Goal: Task Accomplishment & Management: Use online tool/utility

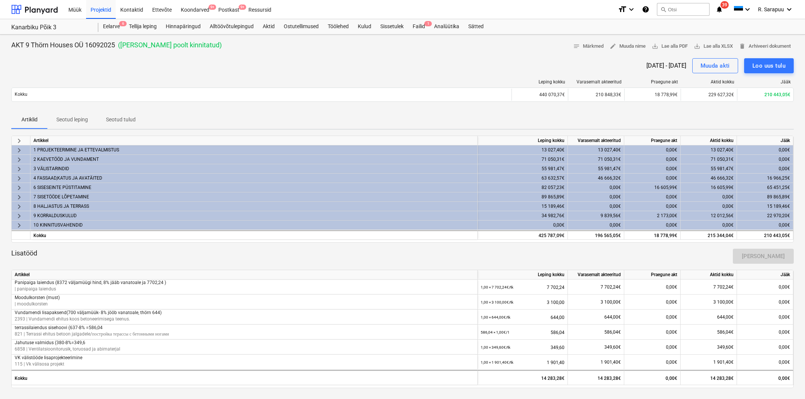
drag, startPoint x: 27, startPoint y: 11, endPoint x: 72, endPoint y: 174, distance: 169.3
click at [27, 11] on div at bounding box center [34, 9] width 47 height 19
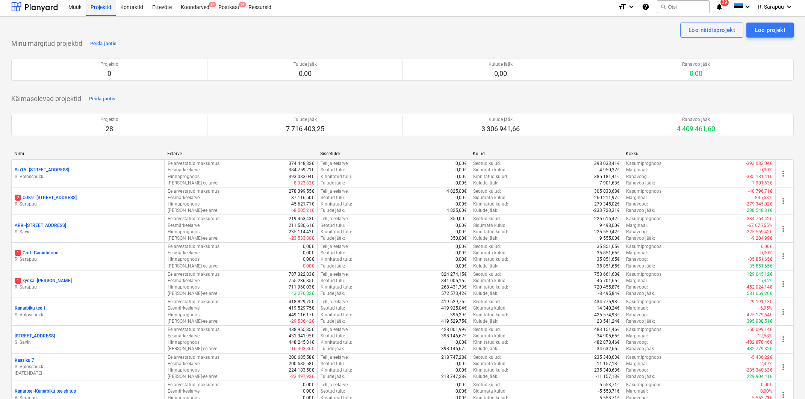
scroll to position [4, 0]
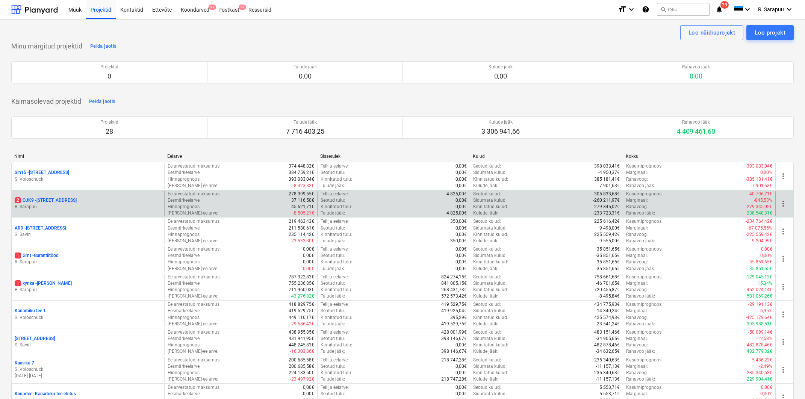
scroll to position [0, 0]
click at [71, 204] on p "R. Sarapuu" at bounding box center [88, 207] width 147 height 6
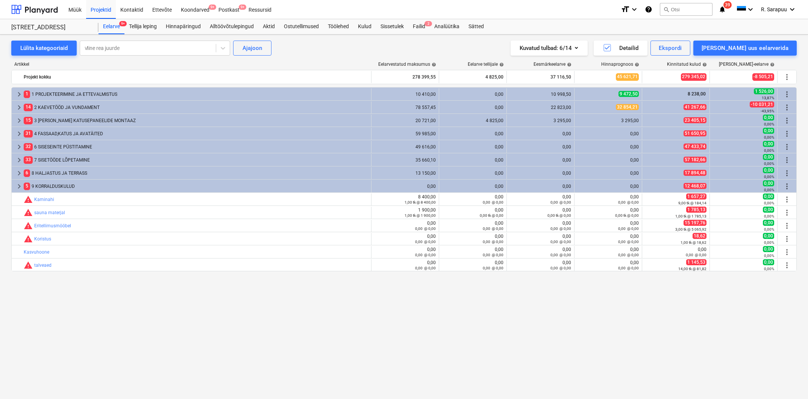
click at [474, 42] on div "Kuvatud tulbad : 6/14 Detailid Ekspordi [PERSON_NAME] uus eelarverida" at bounding box center [595, 48] width 404 height 15
click at [424, 30] on div "Failid 2" at bounding box center [418, 26] width 21 height 15
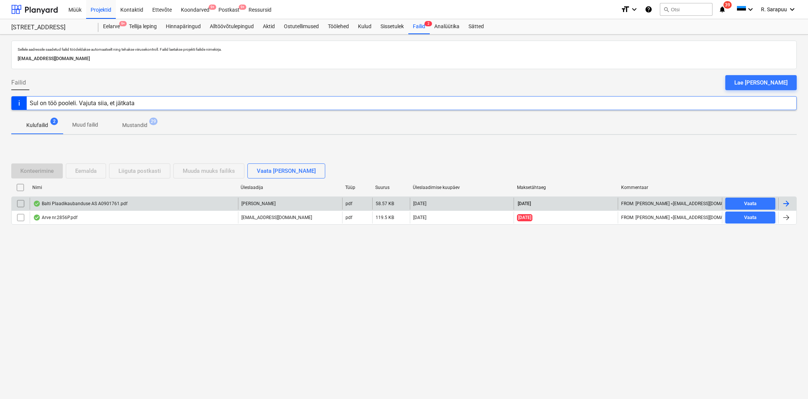
click at [96, 201] on div "Balti Plaadikaubanduse AS A0901761.pdf" at bounding box center [80, 204] width 94 height 6
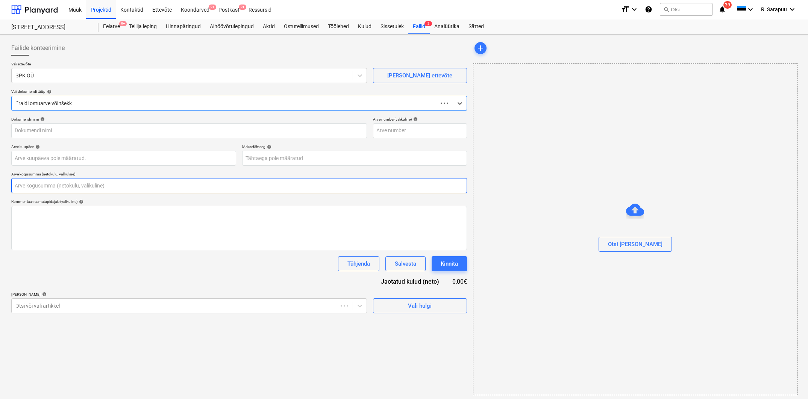
type input "0,00"
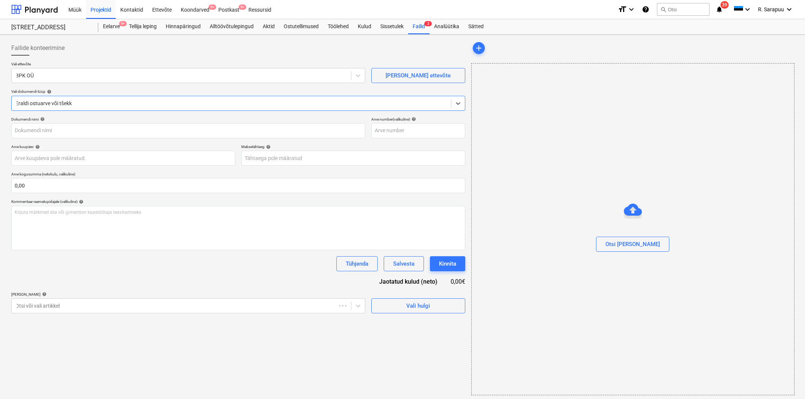
type input "A0901761"
type input "[DATE]"
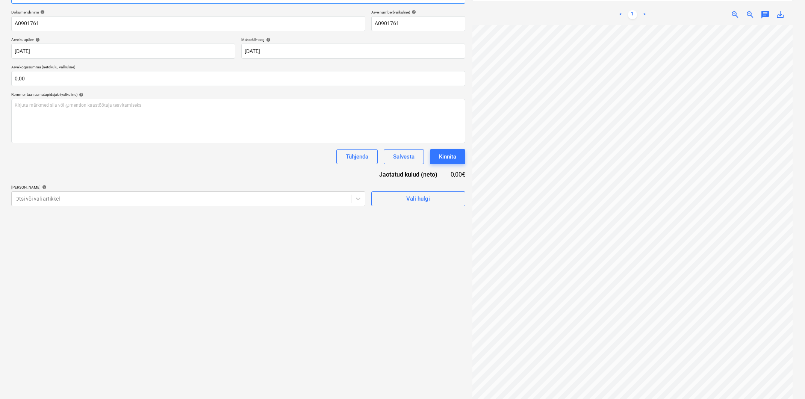
scroll to position [107, 0]
click at [91, 194] on div "Otsi või vali artikkel" at bounding box center [182, 199] width 340 height 11
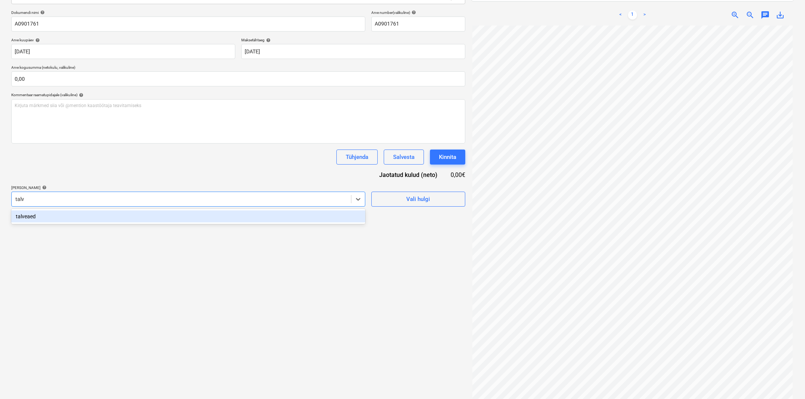
type input "talve"
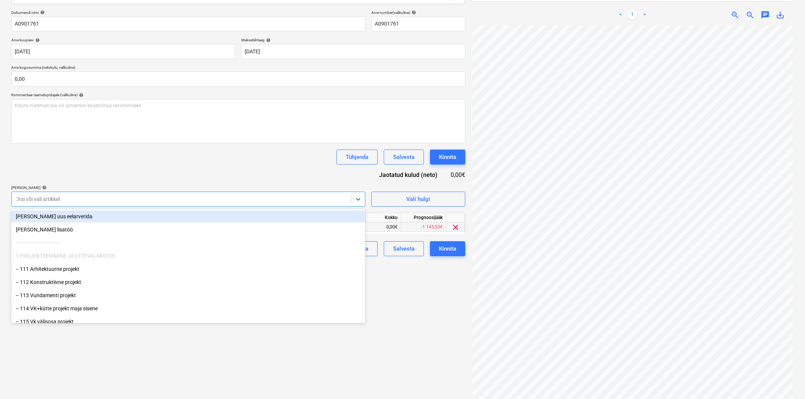
drag, startPoint x: 209, startPoint y: 178, endPoint x: 317, endPoint y: 225, distance: 117.7
click at [211, 177] on div "Dokumendi nimi help A0901761 Arve number (valikuline) help A0901761 Arve kuupäe…" at bounding box center [238, 133] width 454 height 246
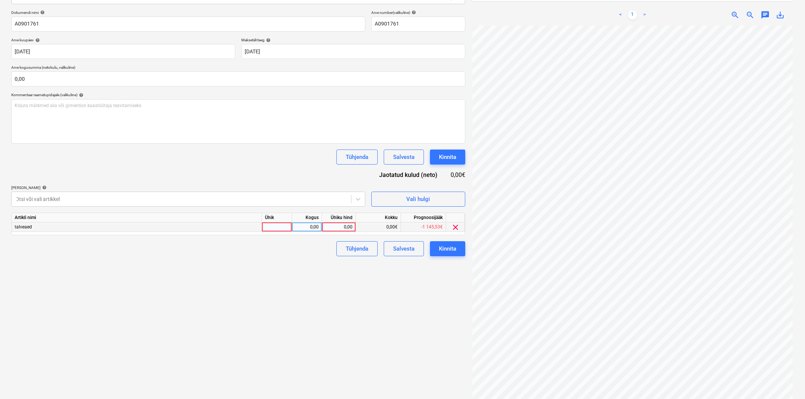
click at [336, 227] on div "0,00" at bounding box center [338, 227] width 27 height 9
type input "1411,20"
click at [214, 79] on input "text" at bounding box center [238, 78] width 454 height 15
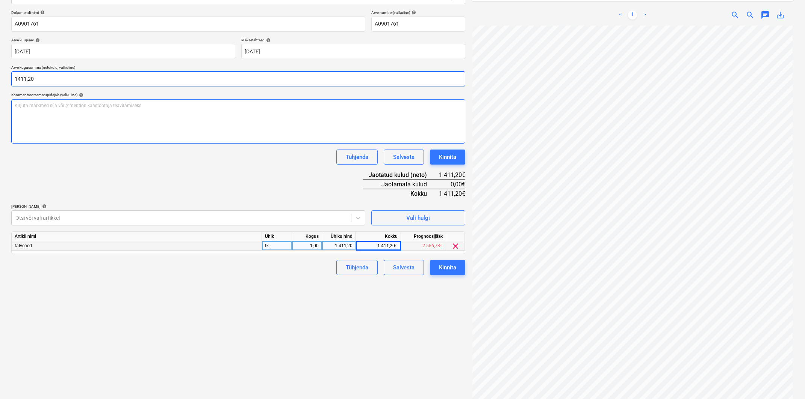
type input "1 411,20"
click at [257, 180] on div "Dokumendi nimi help A0901761 Arve number (valikuline) help A0901761 Arve kuupäe…" at bounding box center [238, 142] width 454 height 265
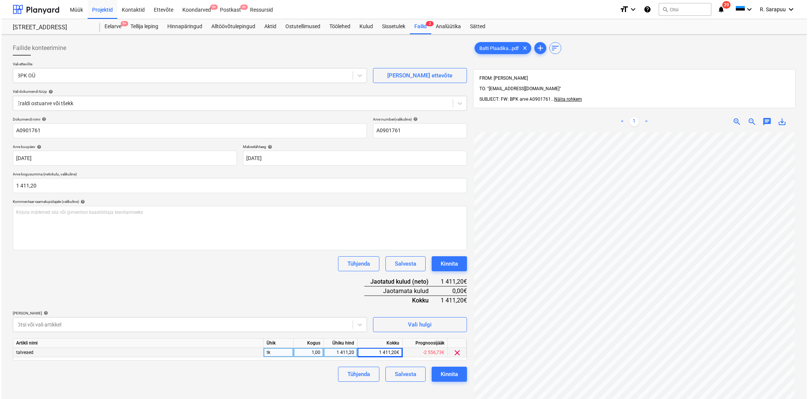
scroll to position [0, 0]
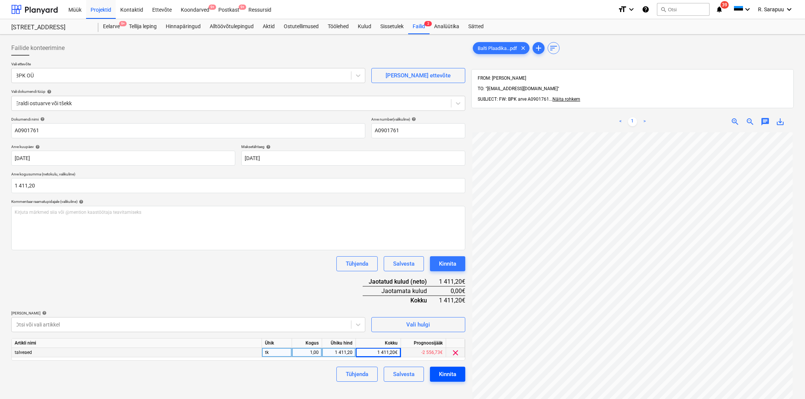
click at [451, 376] on div "Kinnita" at bounding box center [447, 375] width 17 height 10
